Goal: Navigation & Orientation: Find specific page/section

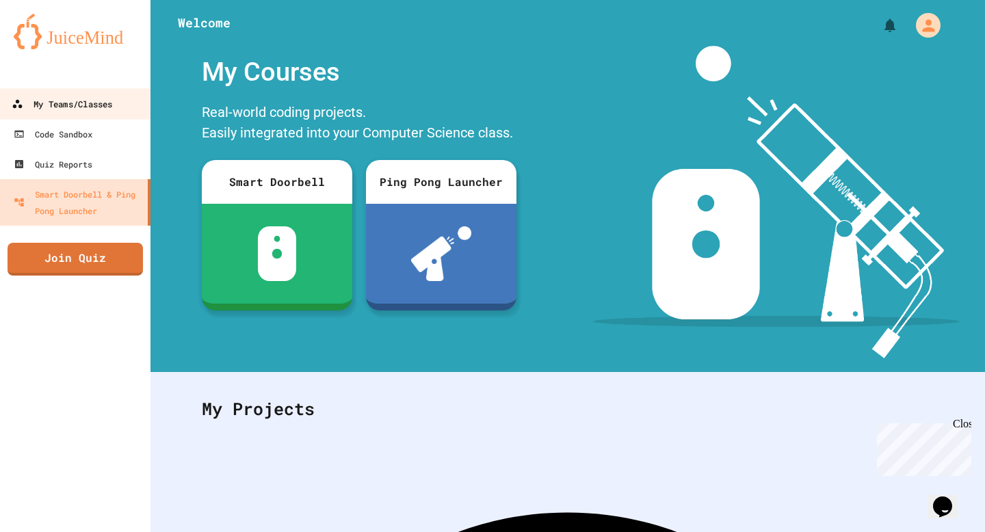
click at [51, 115] on link "My Teams/Classes" at bounding box center [75, 103] width 155 height 31
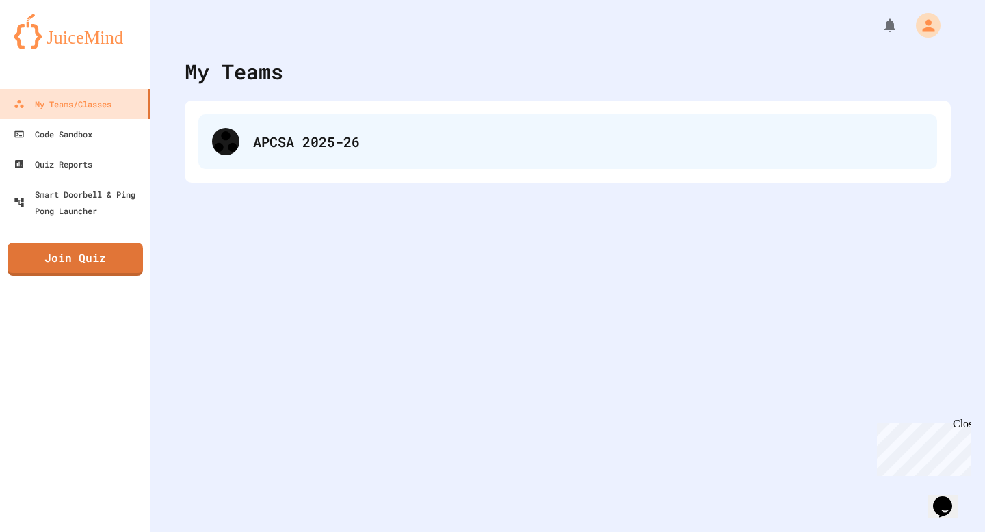
click at [345, 148] on div "APCSA 2025-26" at bounding box center [588, 141] width 670 height 21
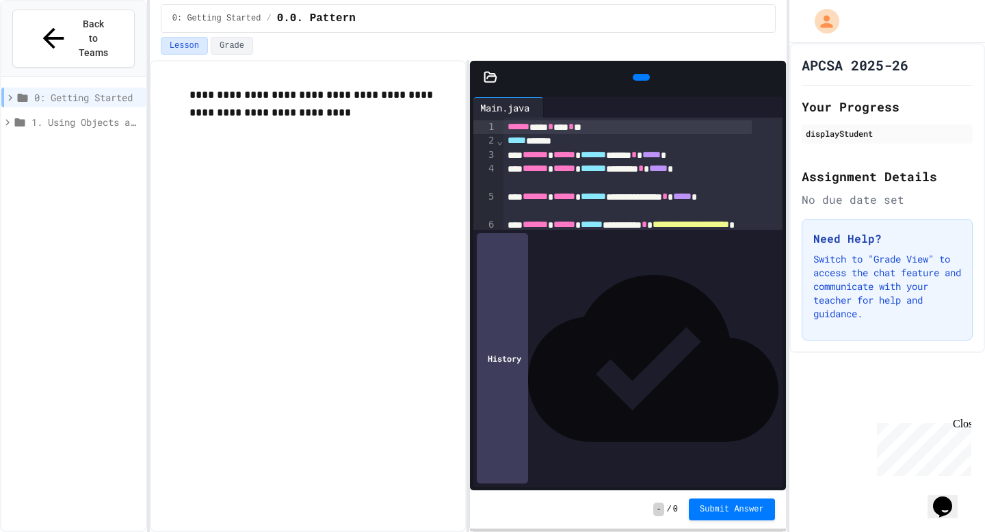
click at [640, 78] on div at bounding box center [640, 77] width 17 height 7
